Goal: Complete application form: Complete application form

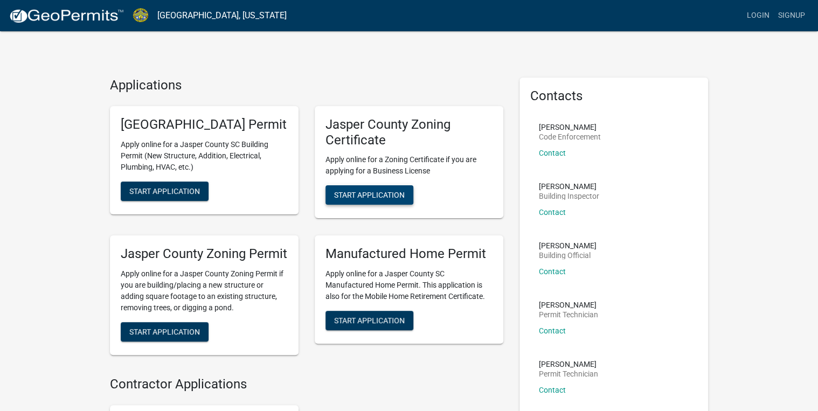
click at [375, 196] on span "Start Application" at bounding box center [369, 195] width 71 height 9
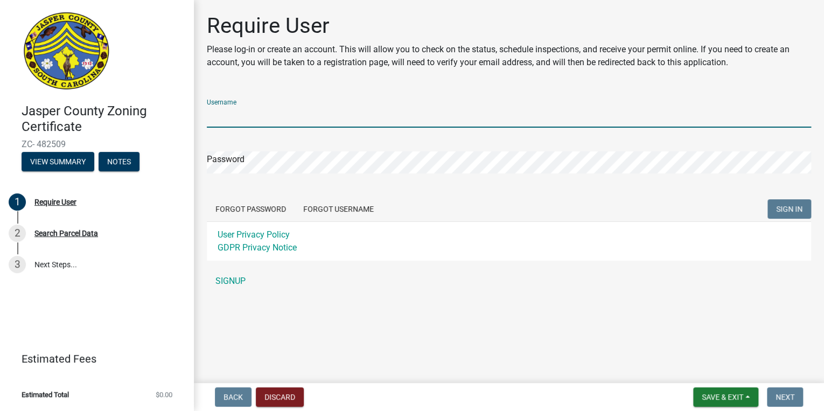
click at [246, 119] on input "Username" at bounding box center [509, 117] width 604 height 22
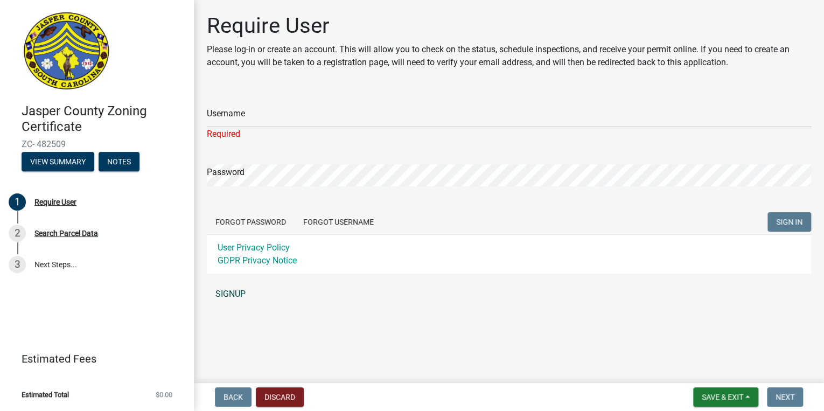
click at [226, 282] on div "Username Required Password Forgot Password Forgot Username SIGN IN User Privacy…" at bounding box center [509, 197] width 604 height 214
click at [230, 291] on link "SIGNUP" at bounding box center [509, 294] width 604 height 22
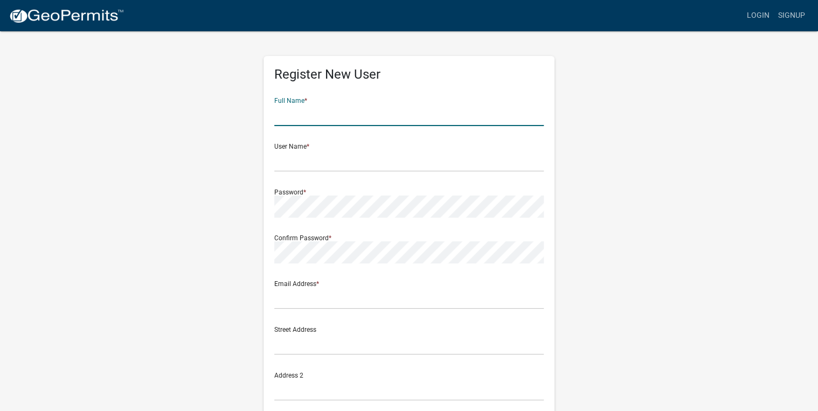
click at [280, 108] on input "text" at bounding box center [408, 115] width 269 height 22
type input "e"
type input "[PERSON_NAME]"
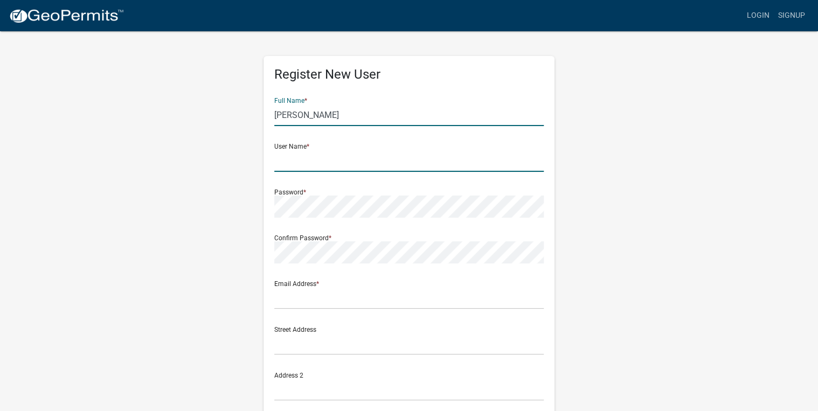
click at [291, 165] on input "text" at bounding box center [408, 161] width 269 height 22
type input "[PERSON_NAME]@65"
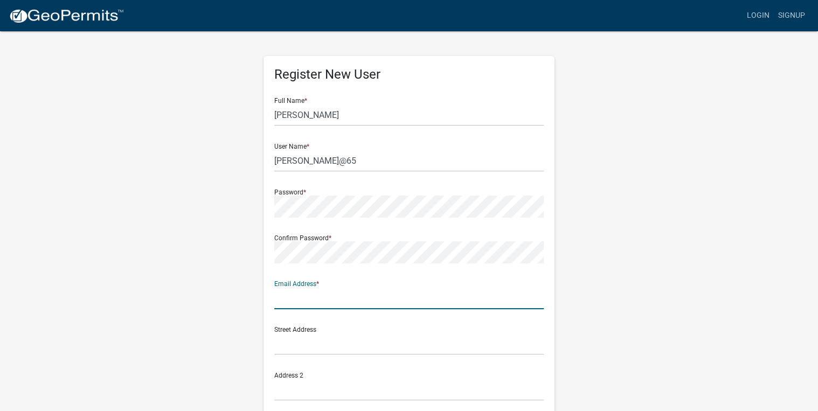
click at [280, 303] on input "text" at bounding box center [408, 298] width 269 height 22
type input "[EMAIL_ADDRESS][DOMAIN_NAME]"
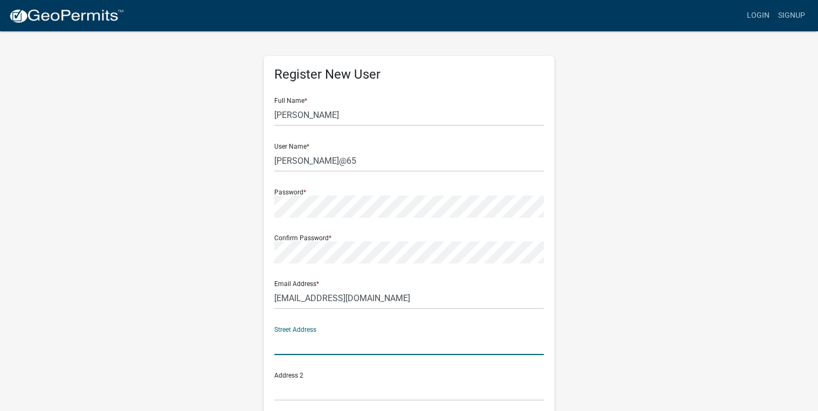
click at [289, 350] on input "text" at bounding box center [408, 344] width 269 height 22
type input "1375 [PERSON_NAME] road"
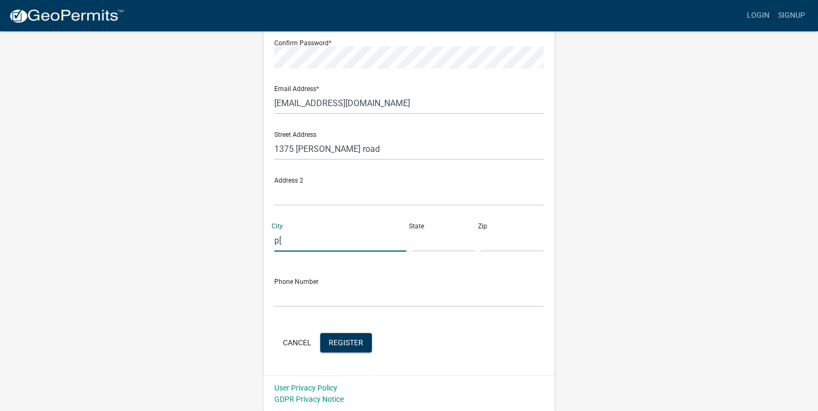
type input "p"
type input "Pineland"
type input "Sc"
type input "29934"
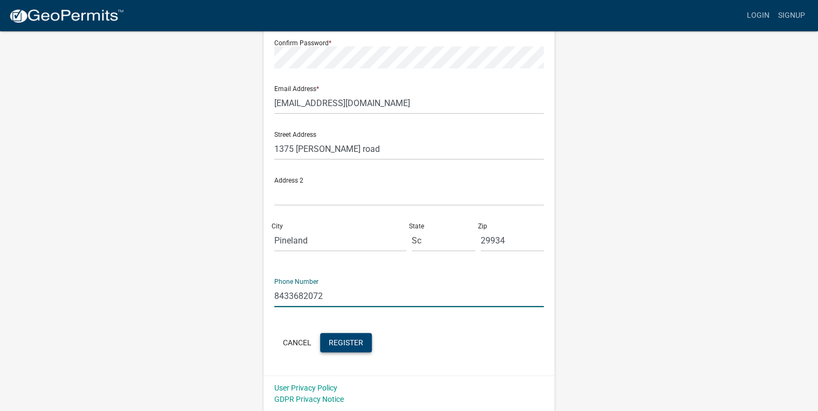
type input "8433682072"
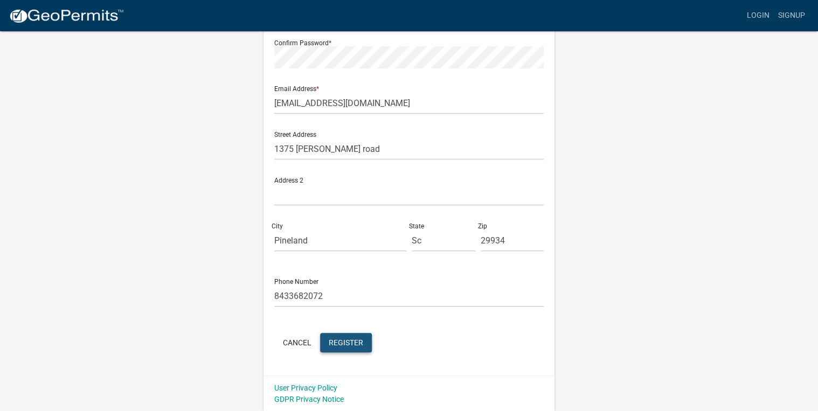
click at [344, 343] on span "Register" at bounding box center [346, 342] width 34 height 9
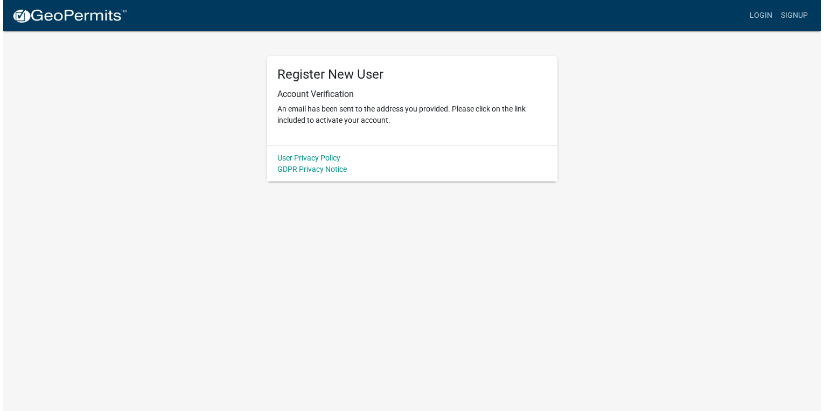
scroll to position [0, 0]
click at [767, 17] on link "Login" at bounding box center [764, 15] width 31 height 20
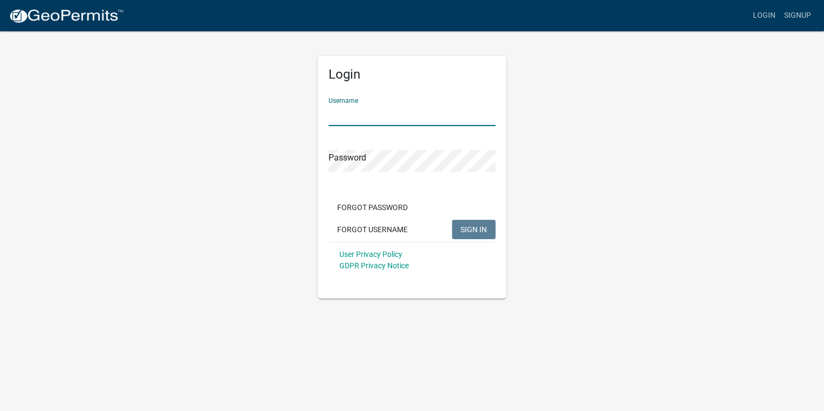
click at [347, 116] on input "Username" at bounding box center [412, 115] width 167 height 22
type input "[PERSON_NAME]"
click at [452, 220] on button "SIGN IN" at bounding box center [474, 229] width 44 height 19
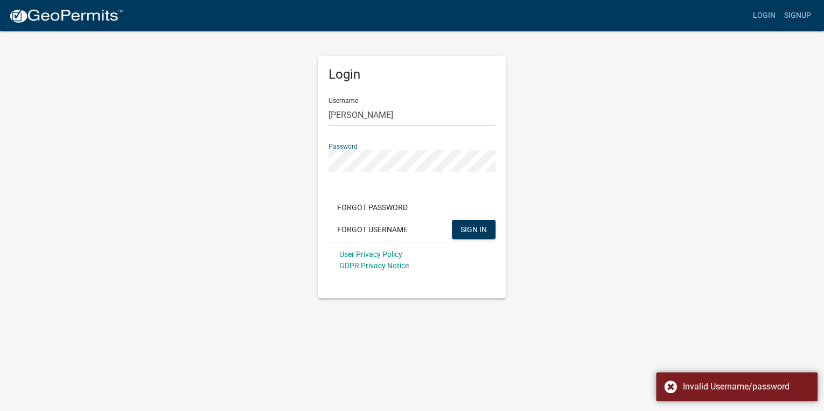
click at [452, 220] on button "SIGN IN" at bounding box center [474, 229] width 44 height 19
